Goal: Information Seeking & Learning: Understand process/instructions

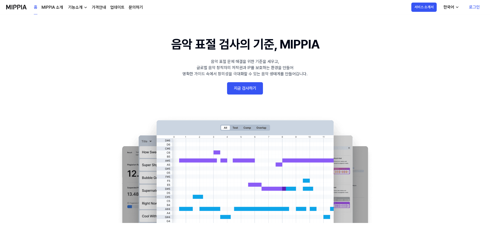
click at [253, 87] on link "지금 검사하기" at bounding box center [245, 88] width 36 height 12
click at [76, 7] on div "기능소개" at bounding box center [75, 7] width 16 height 6
click at [71, 16] on link "표절 검사" at bounding box center [77, 19] width 49 height 10
